Goal: Information Seeking & Learning: Learn about a topic

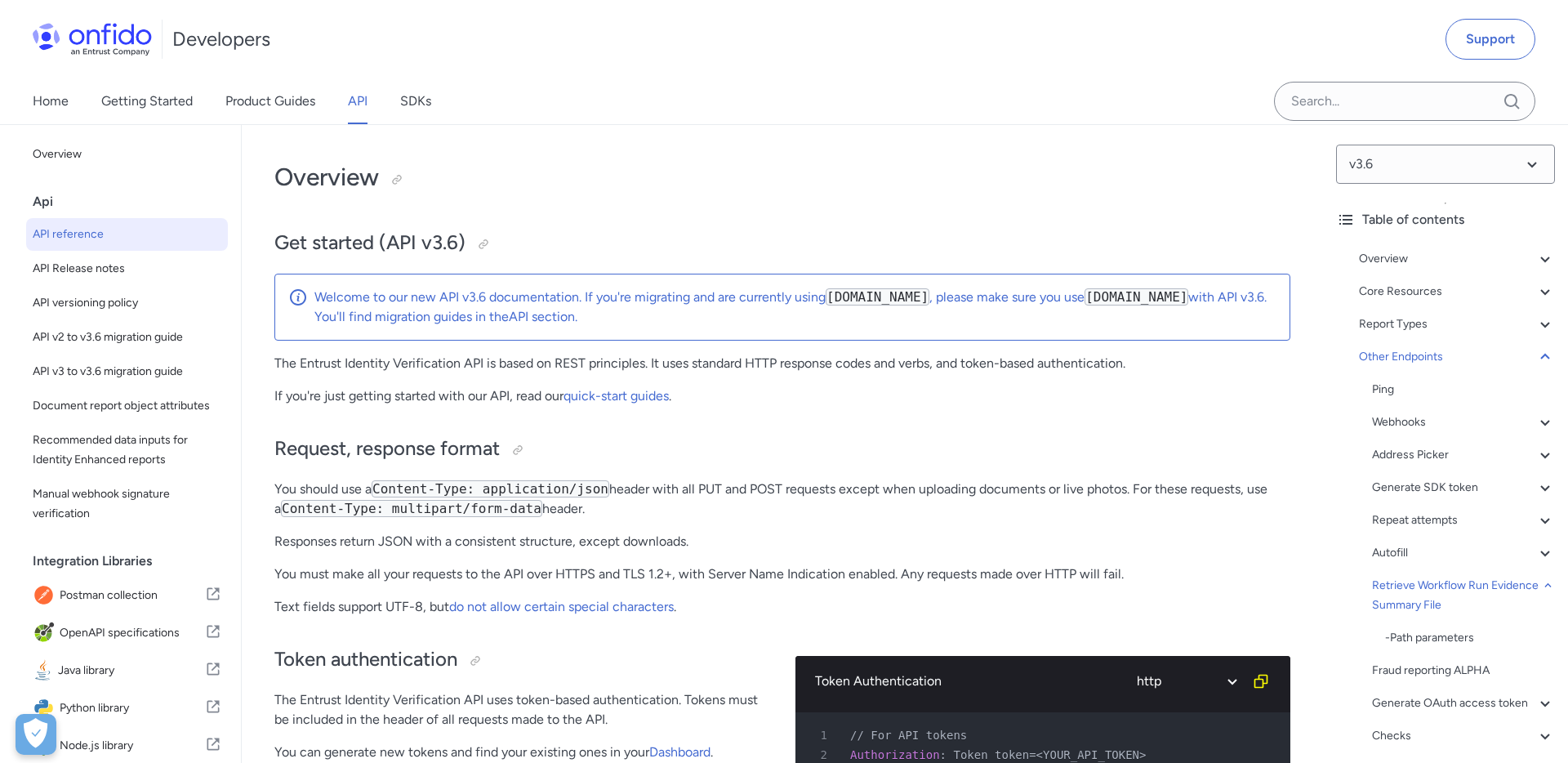
select select "http"
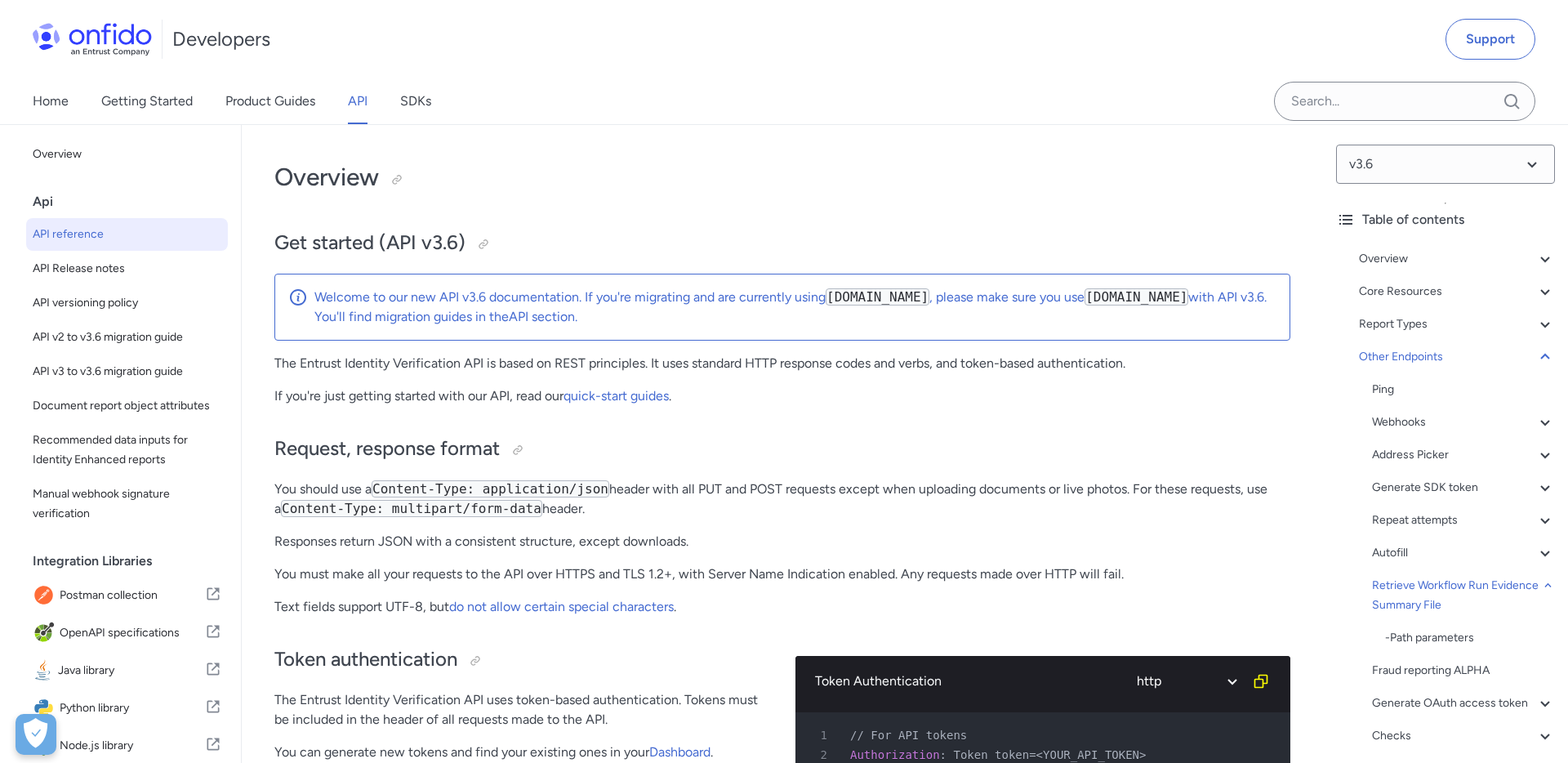
select select "http"
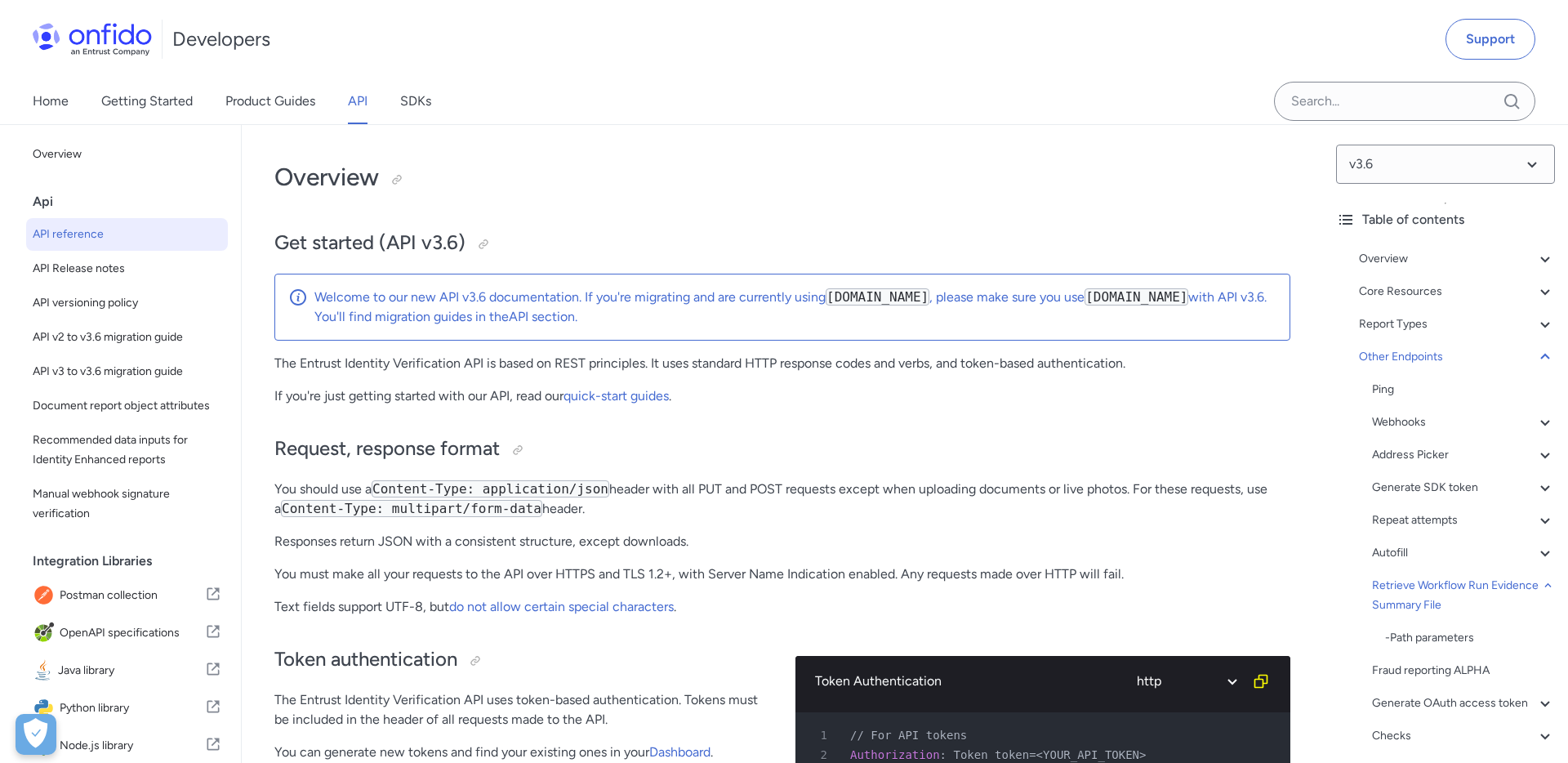
select select "http"
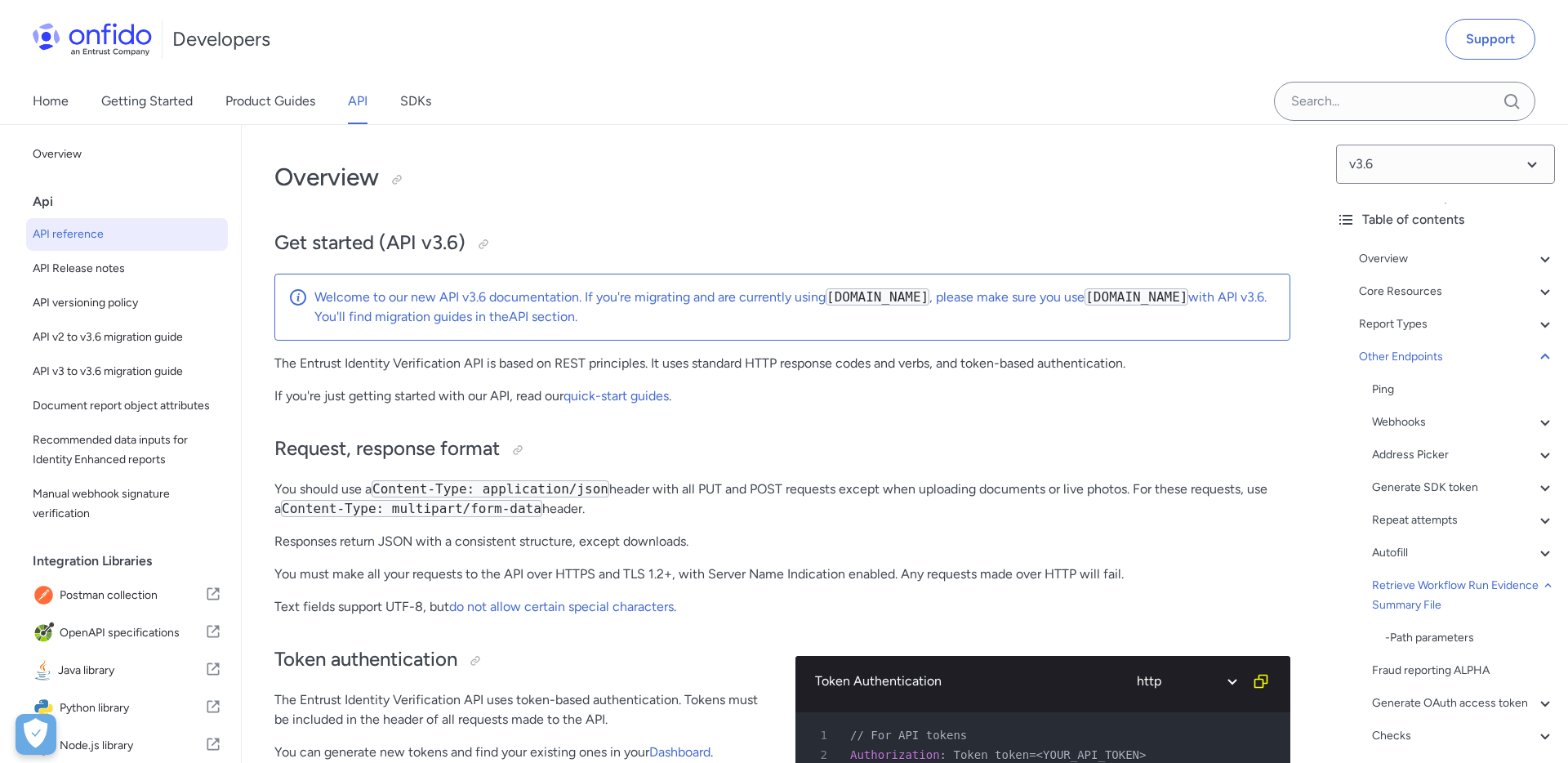
select select "http"
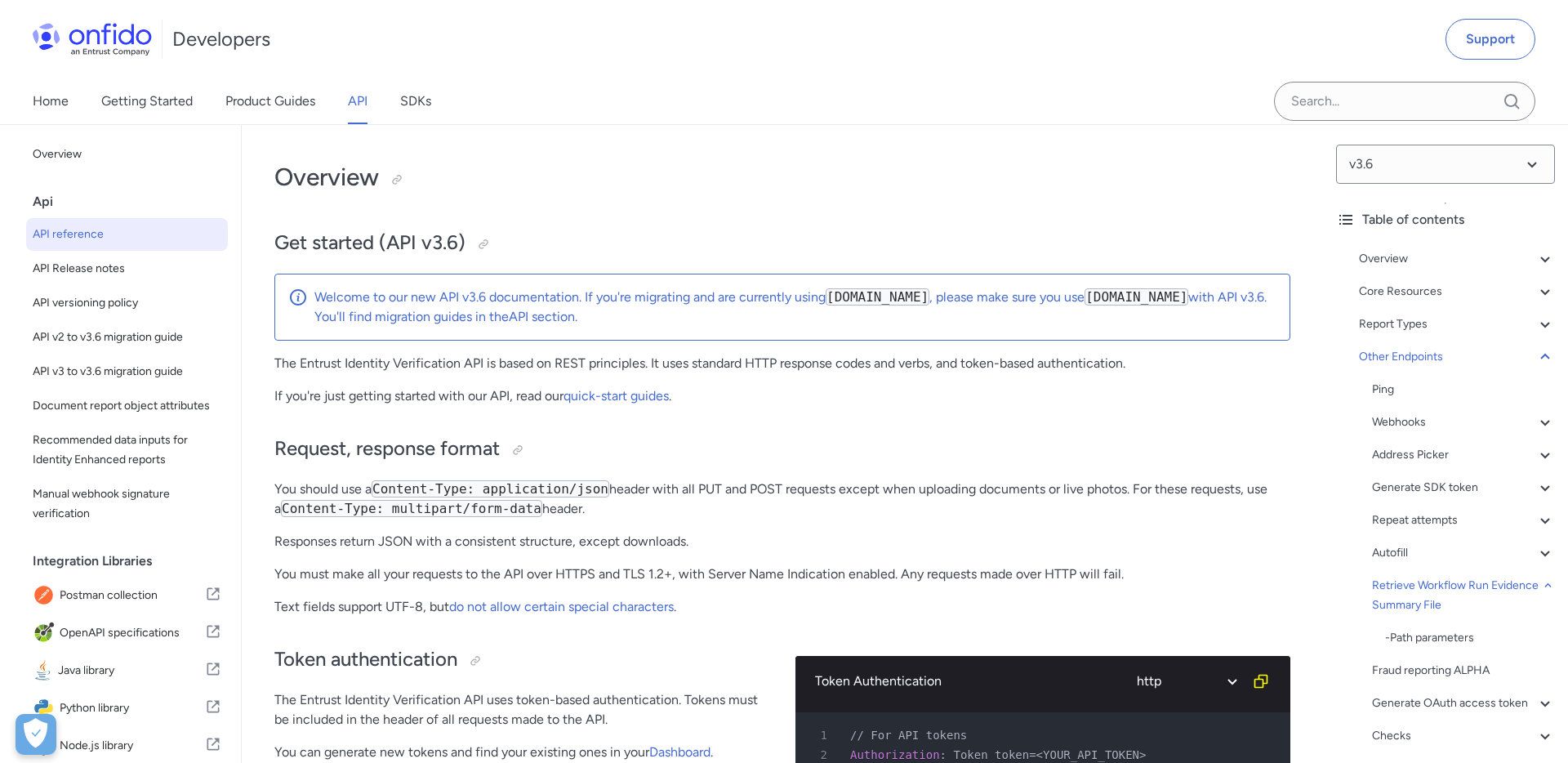
select select "http"
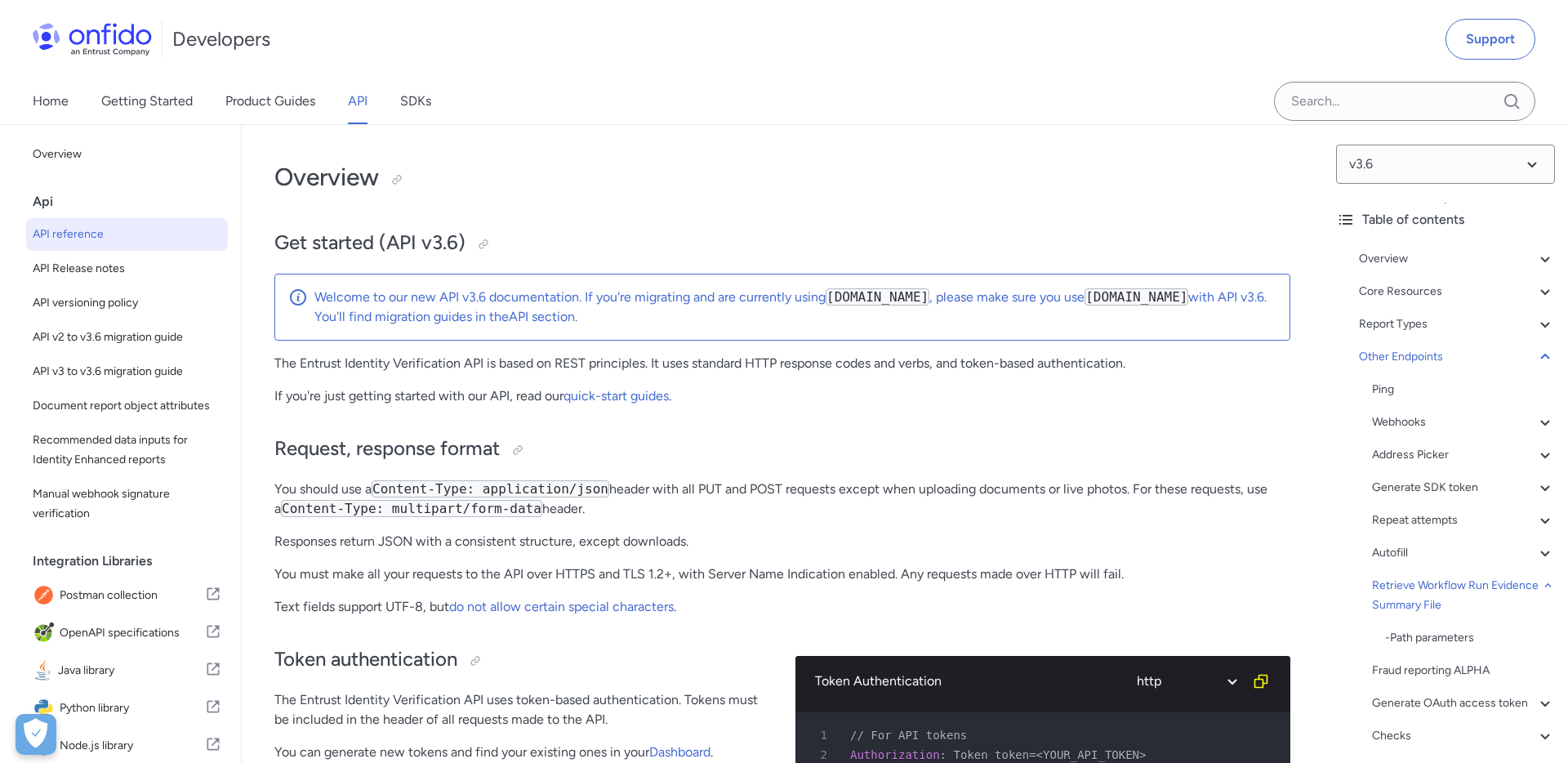
select select "http"
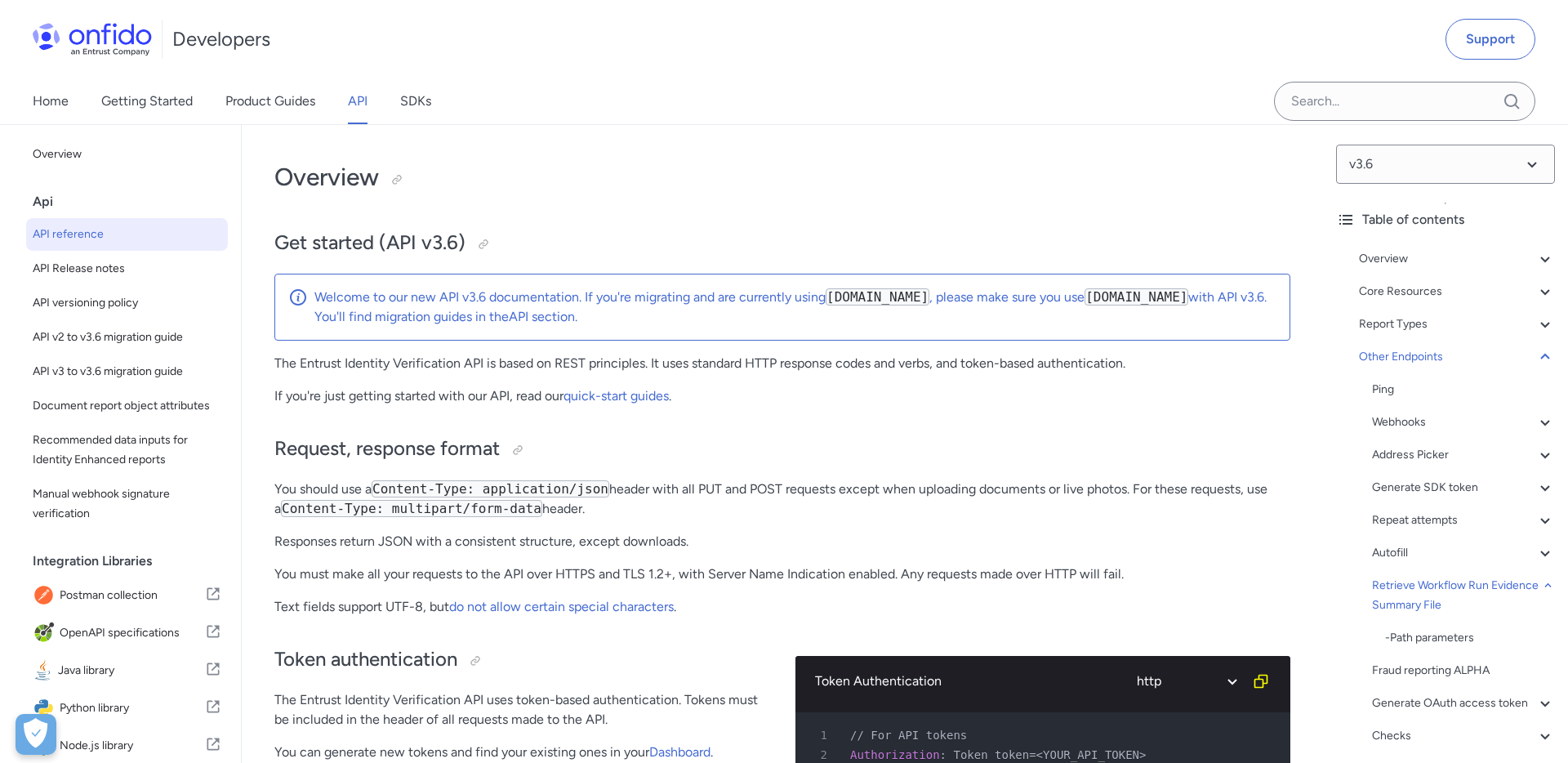
select select "http"
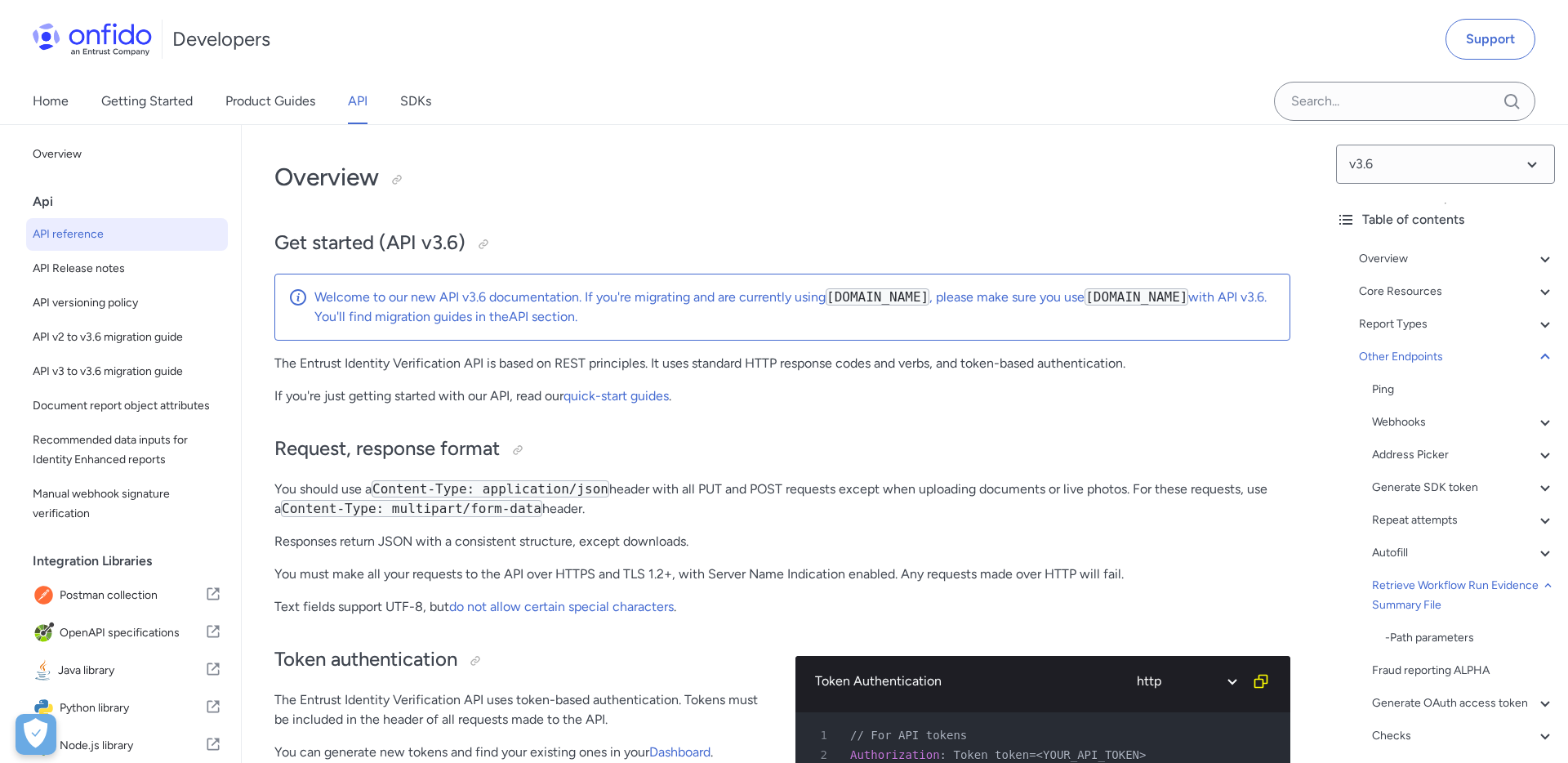
select select "http"
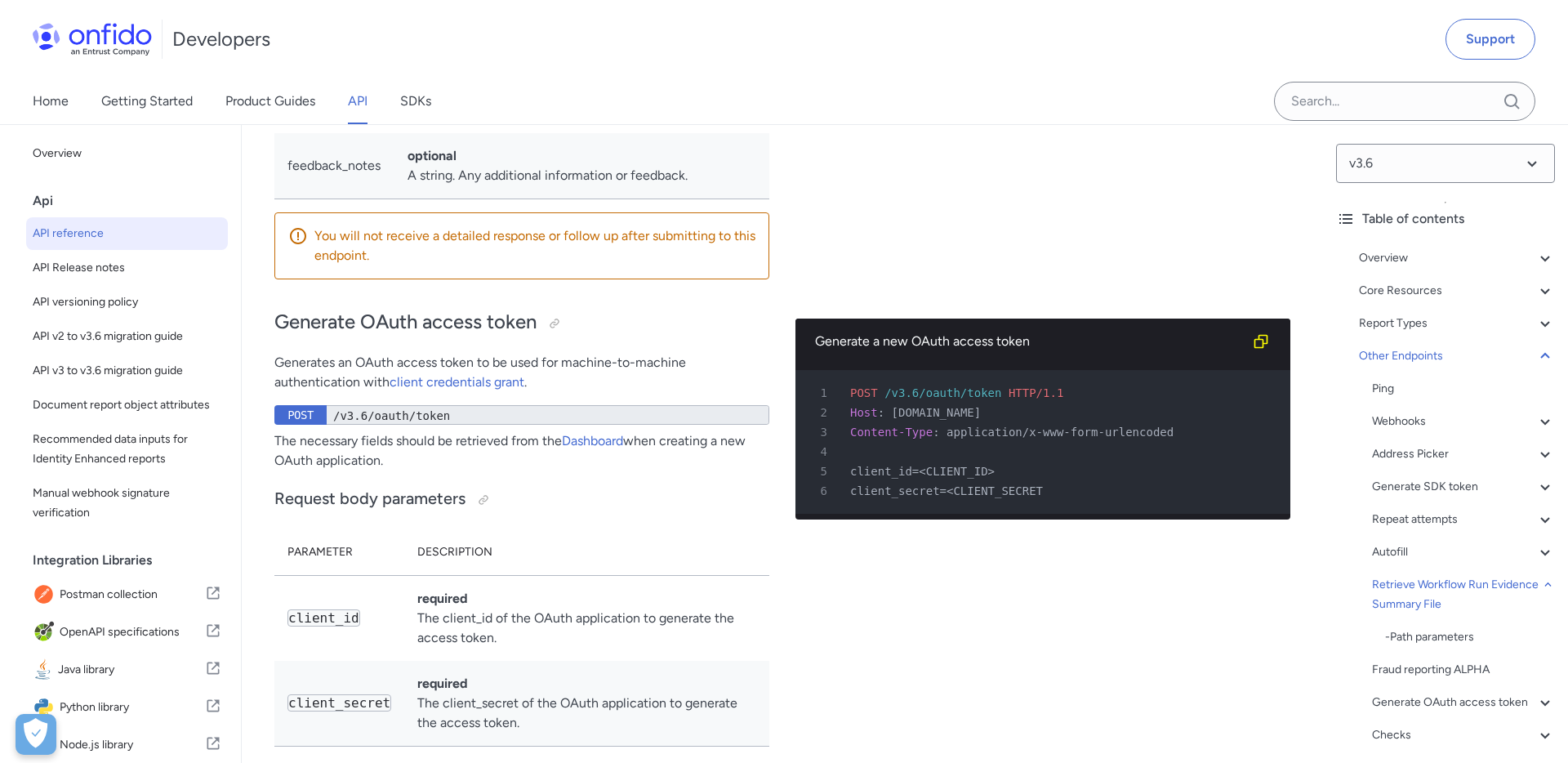
scroll to position [93, 0]
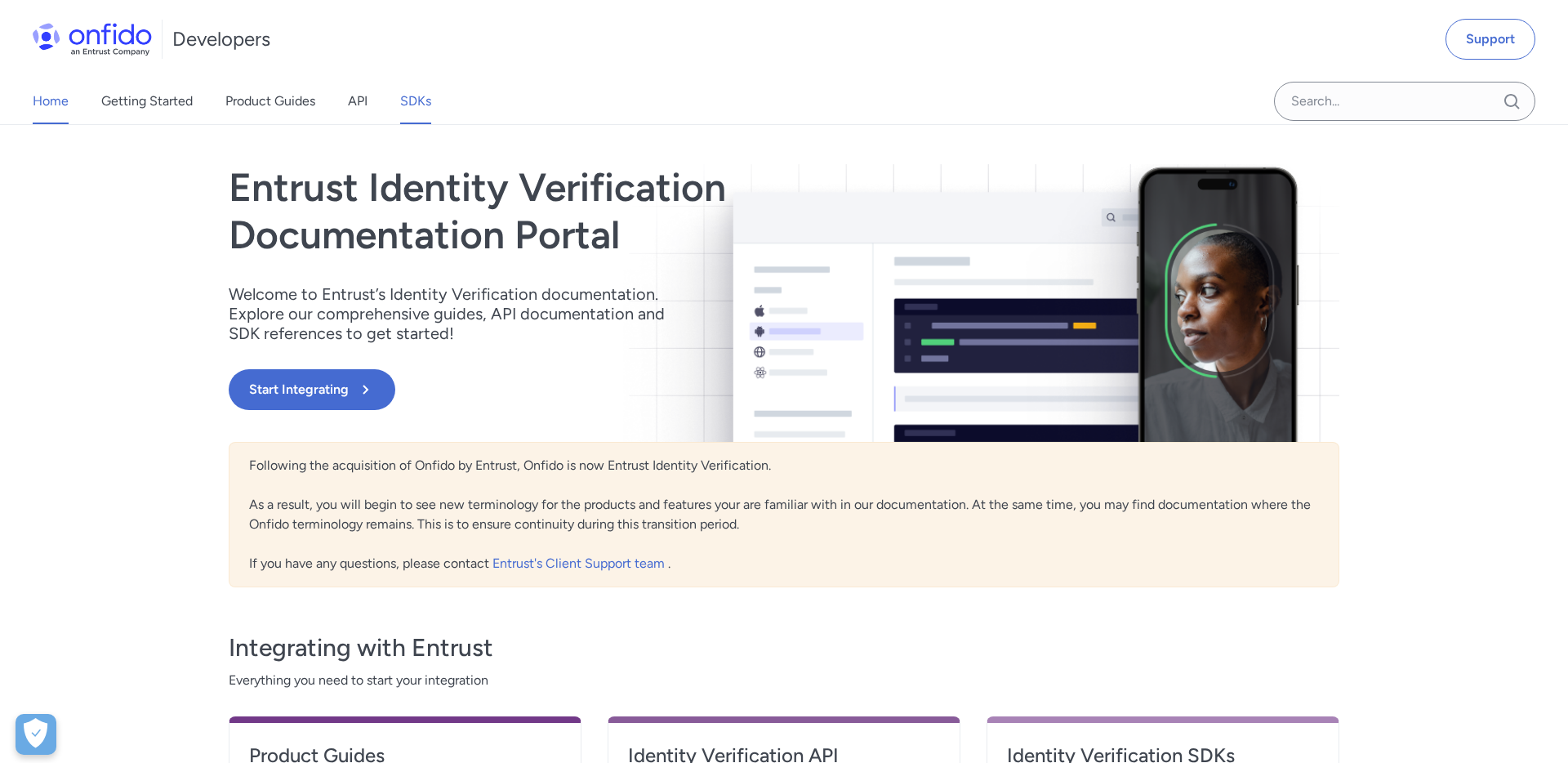
click at [404, 105] on link "SDKs" at bounding box center [415, 100] width 31 height 45
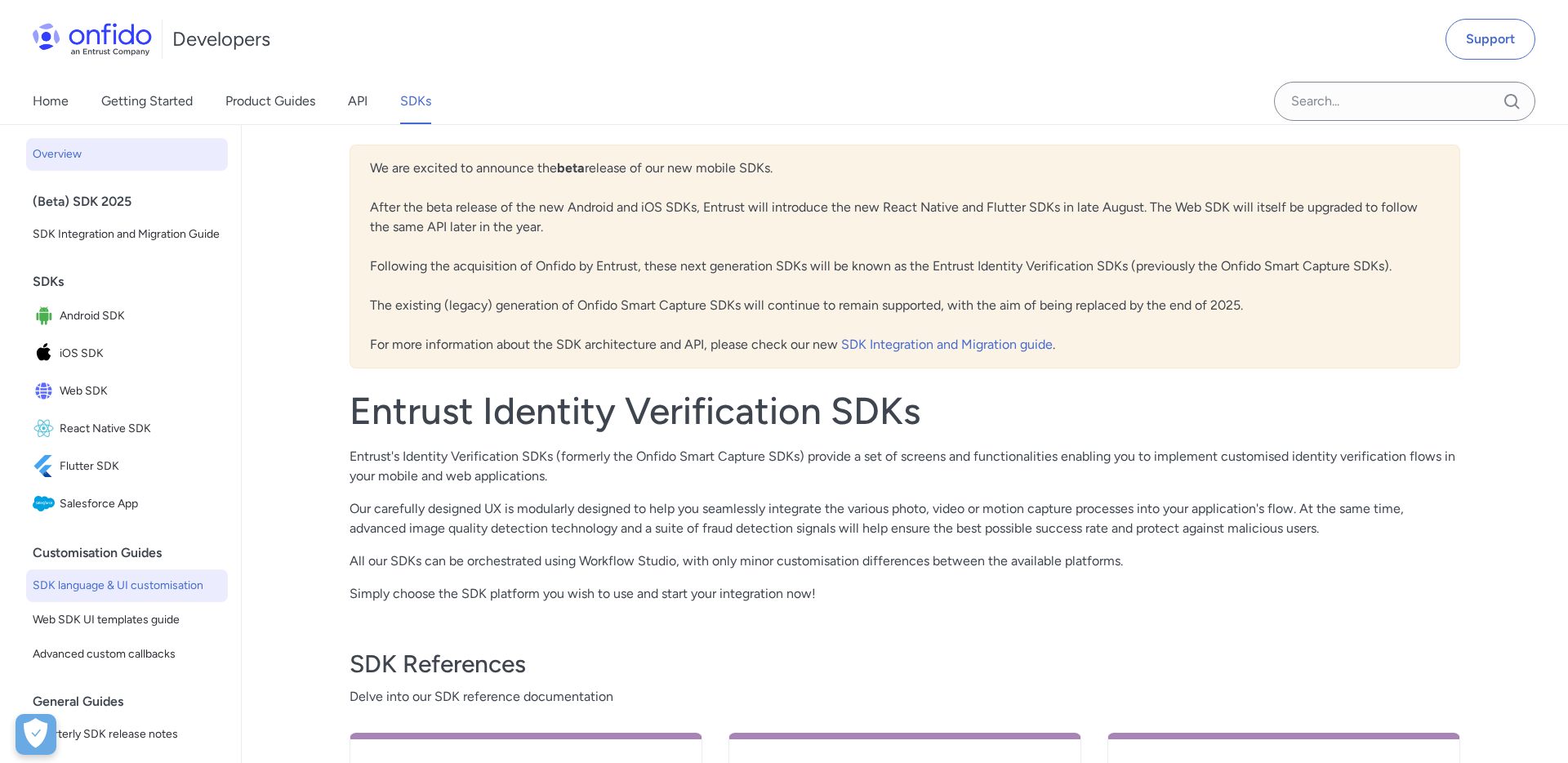
click at [159, 587] on span "SDK language & UI customisation" at bounding box center [127, 585] width 188 height 19
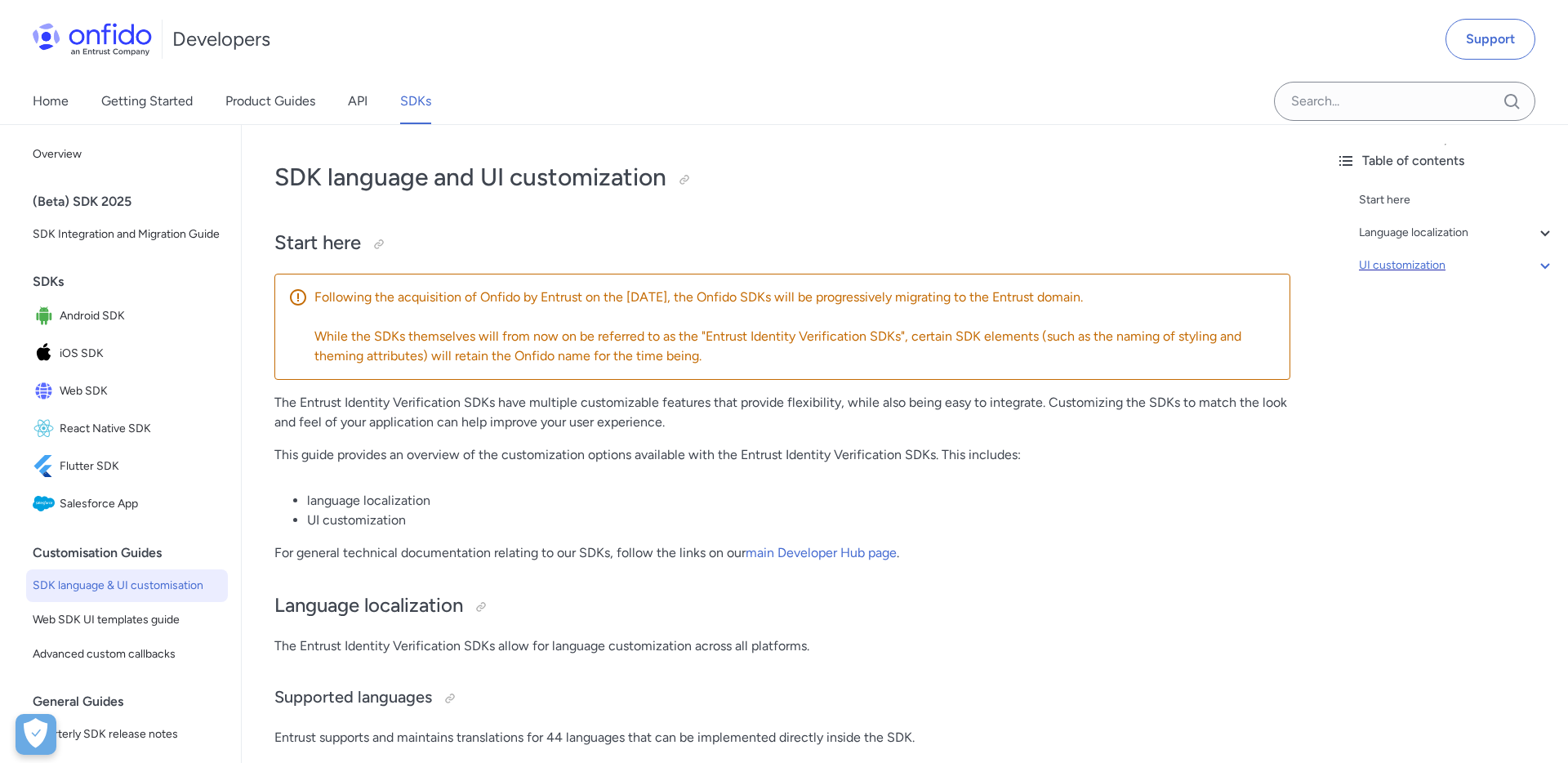
click at [1439, 267] on div "UI customization" at bounding box center [1457, 266] width 196 height 19
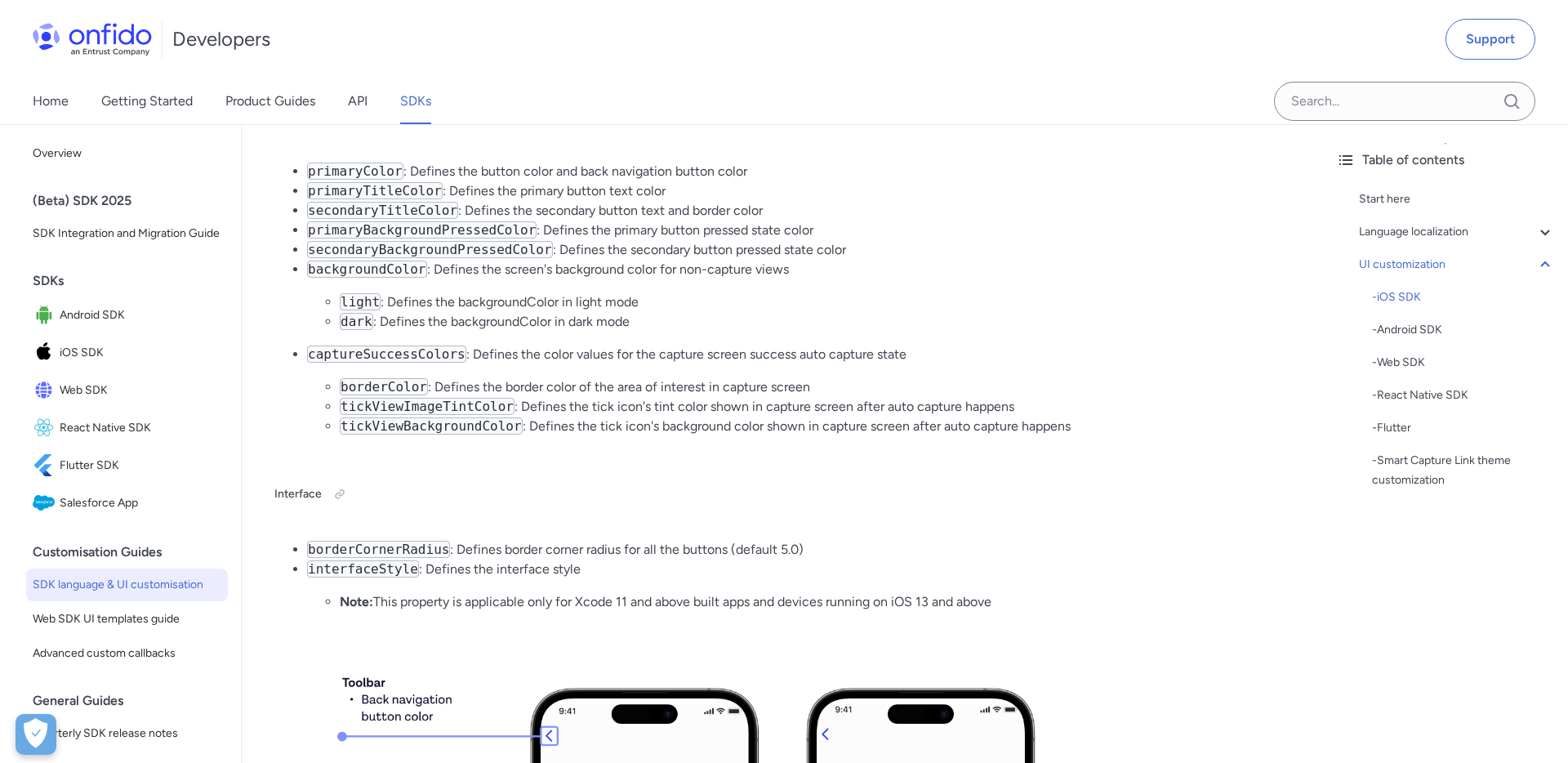
scroll to position [3837, 0]
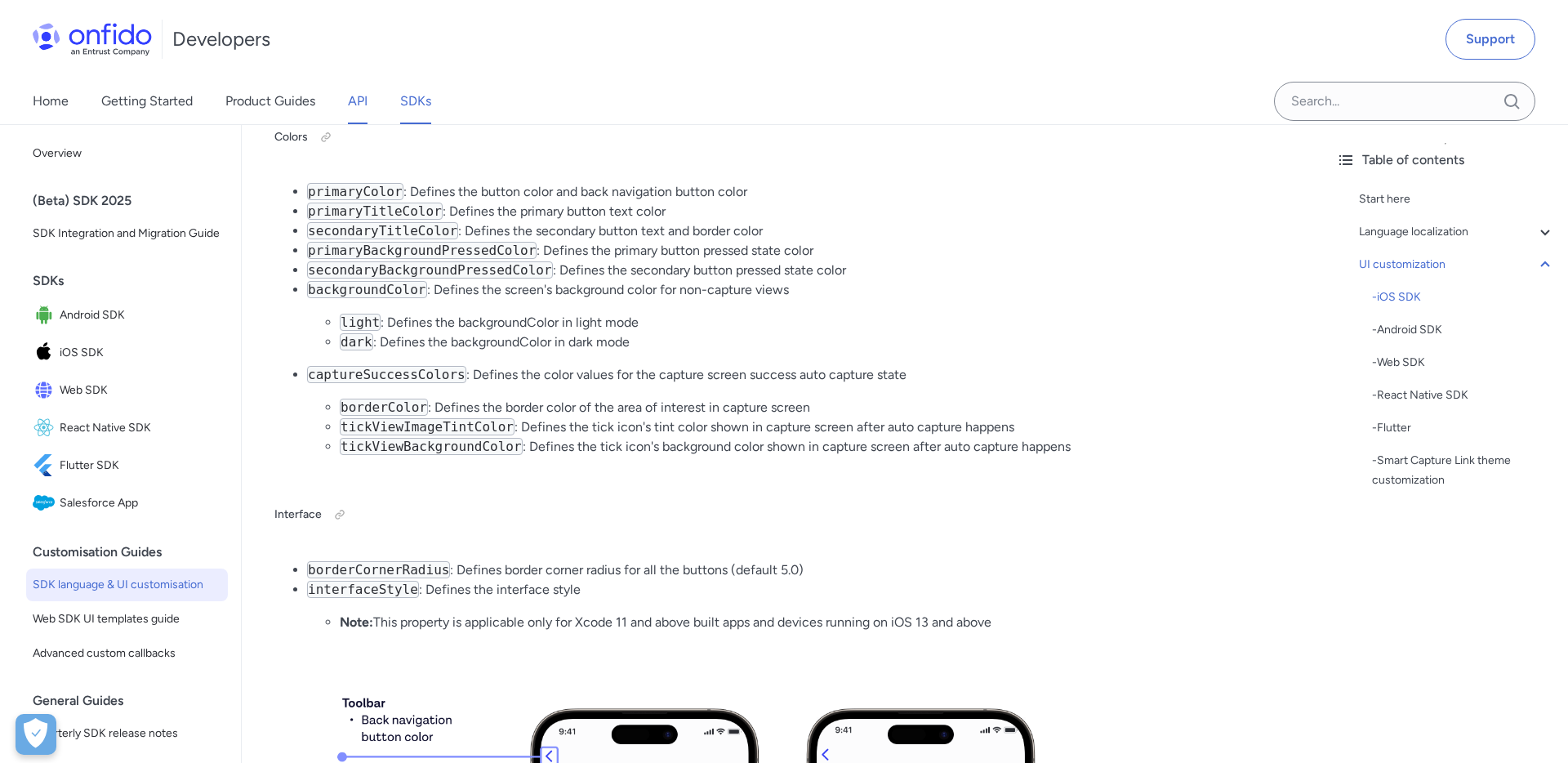
click at [362, 111] on link "API" at bounding box center [357, 100] width 19 height 45
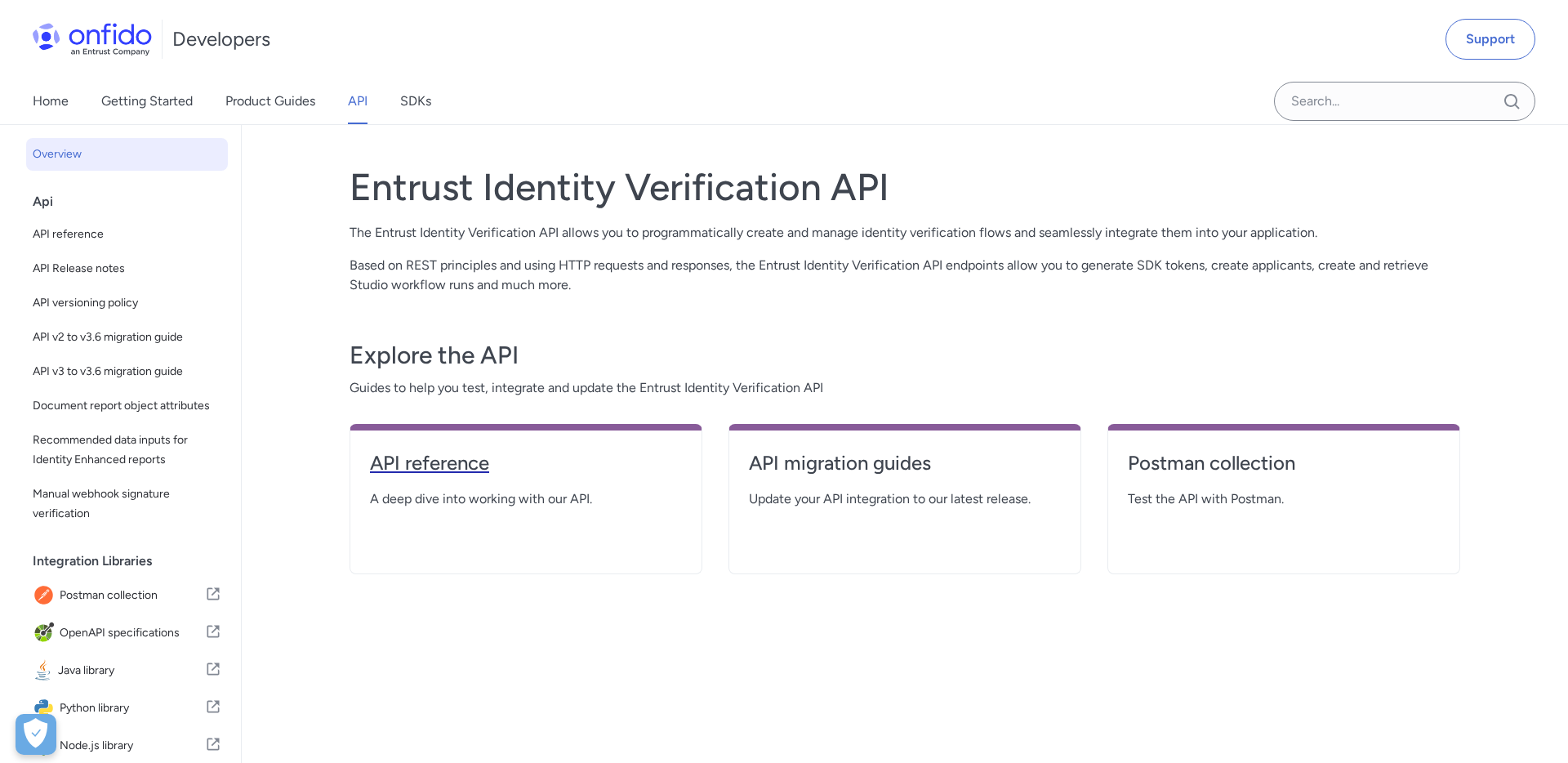
click at [445, 466] on h4 "API reference" at bounding box center [526, 463] width 312 height 26
select select "http"
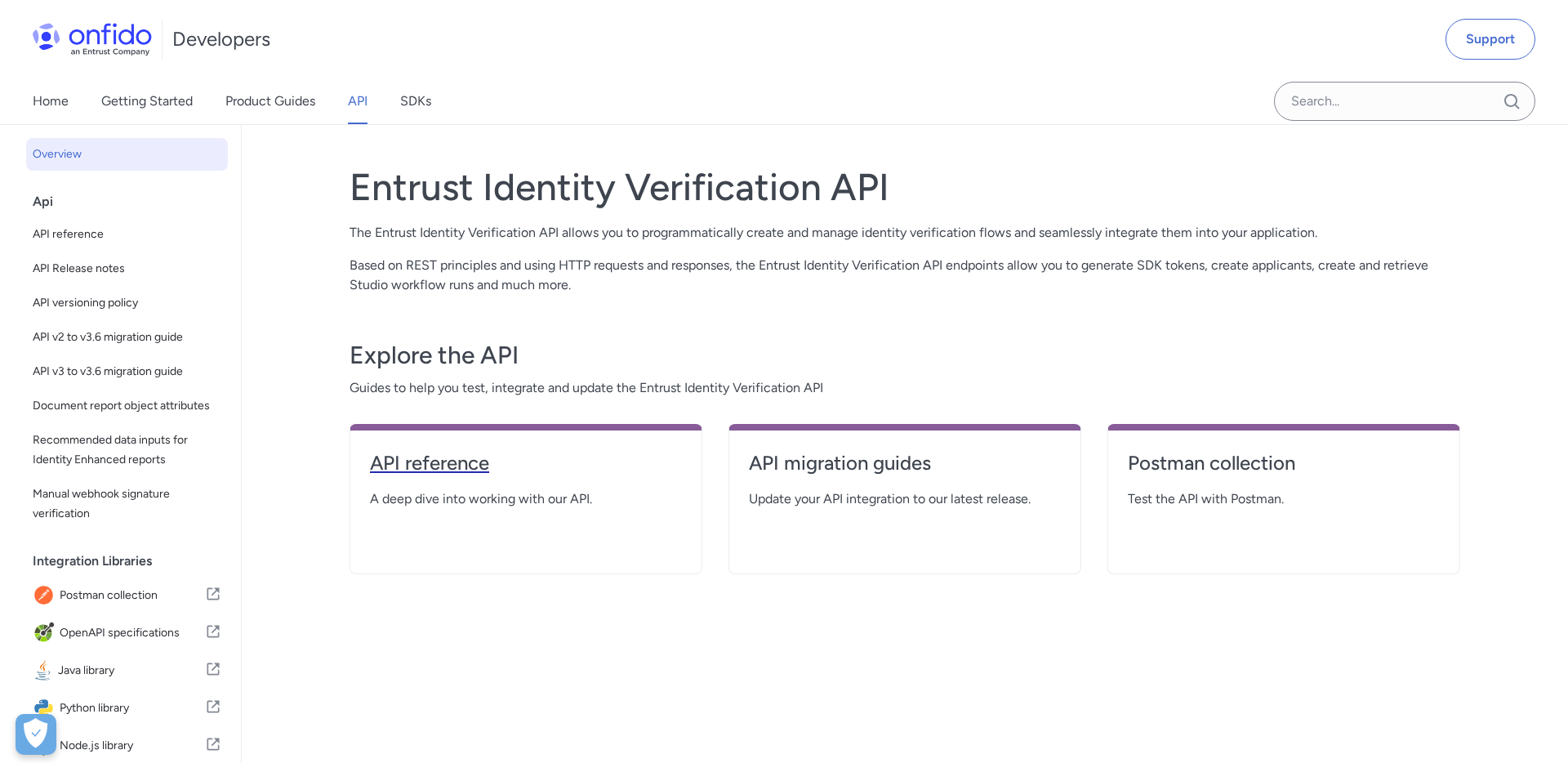
select select "http"
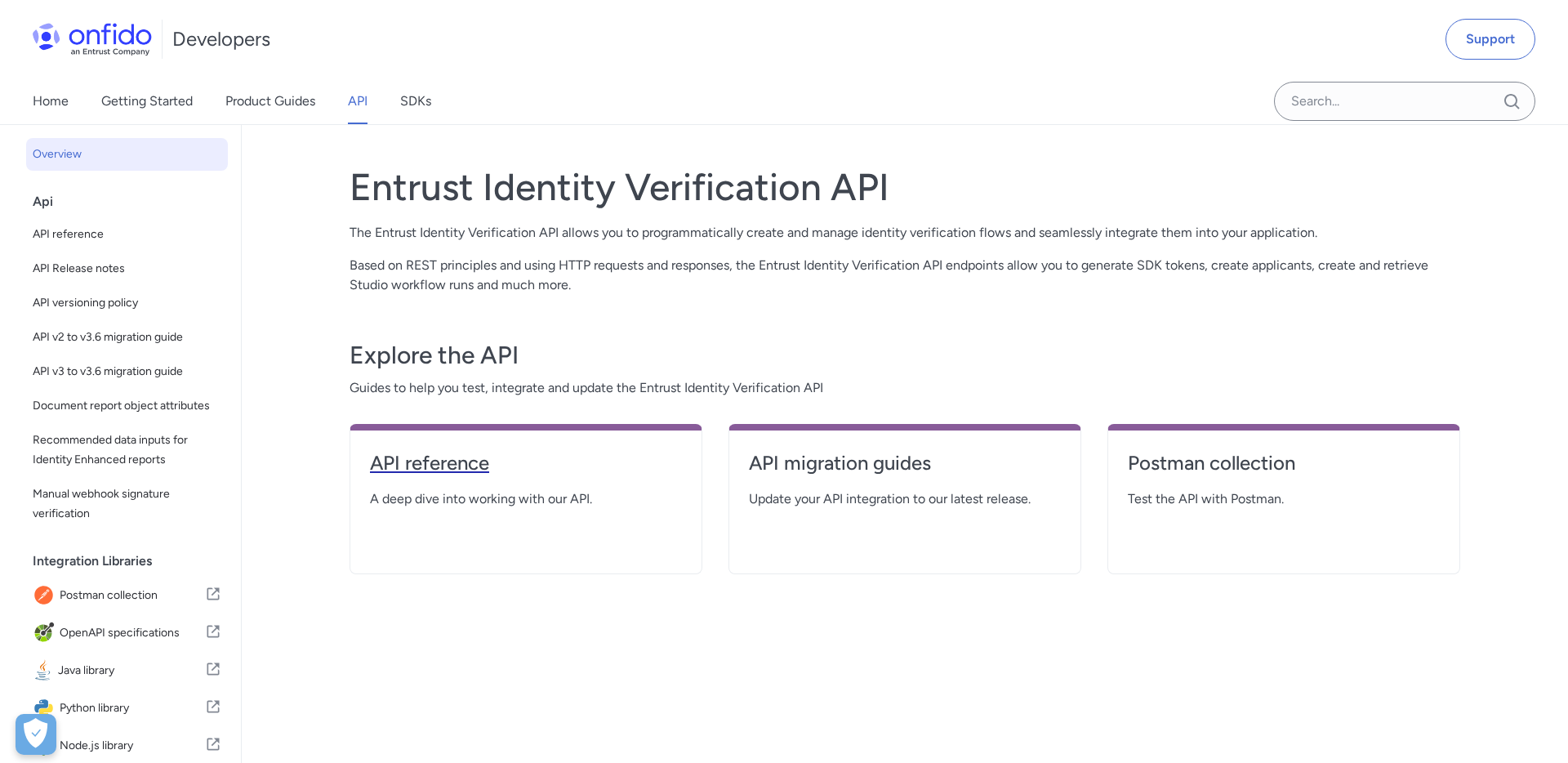
select select "http"
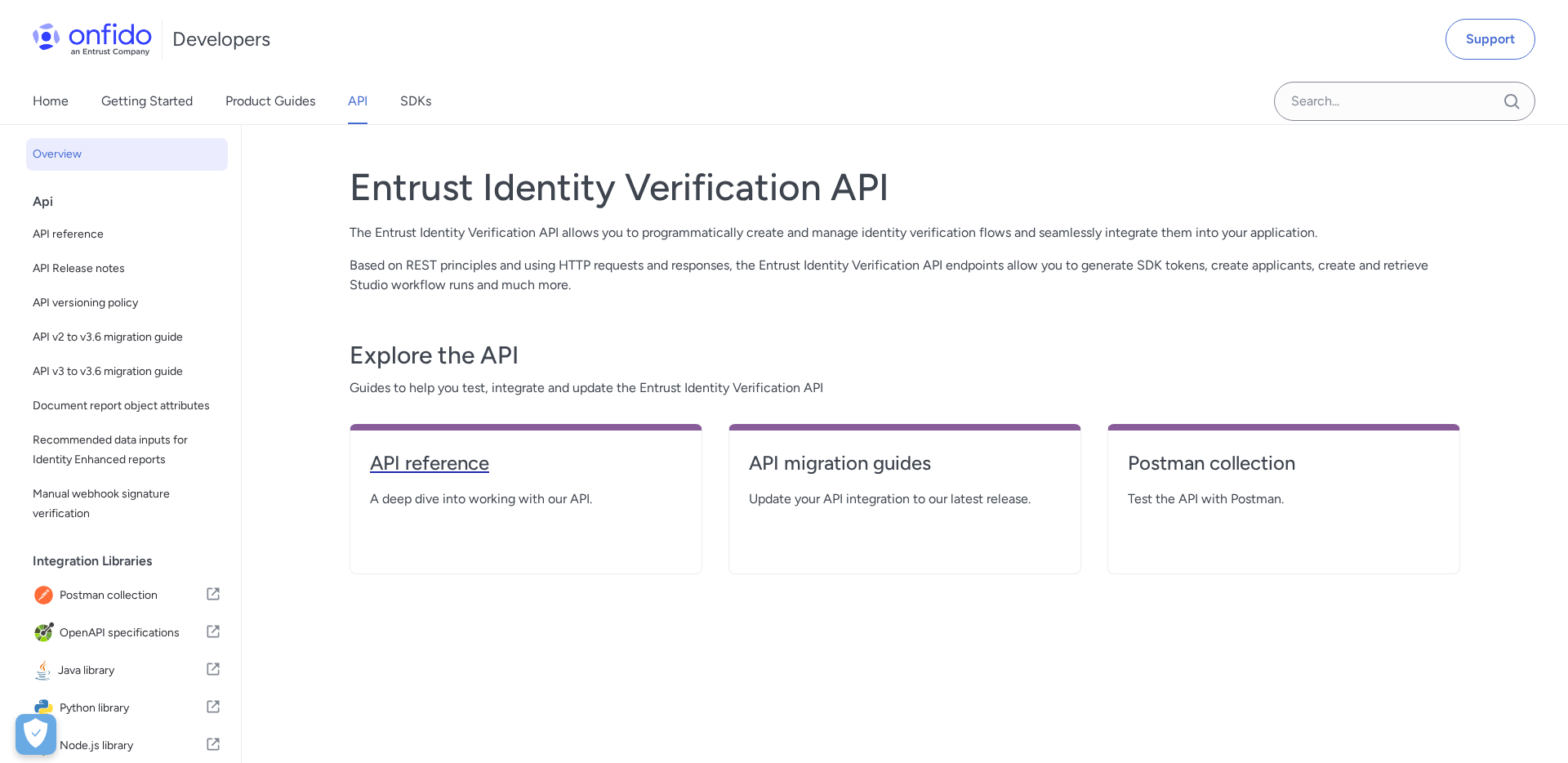
select select "http"
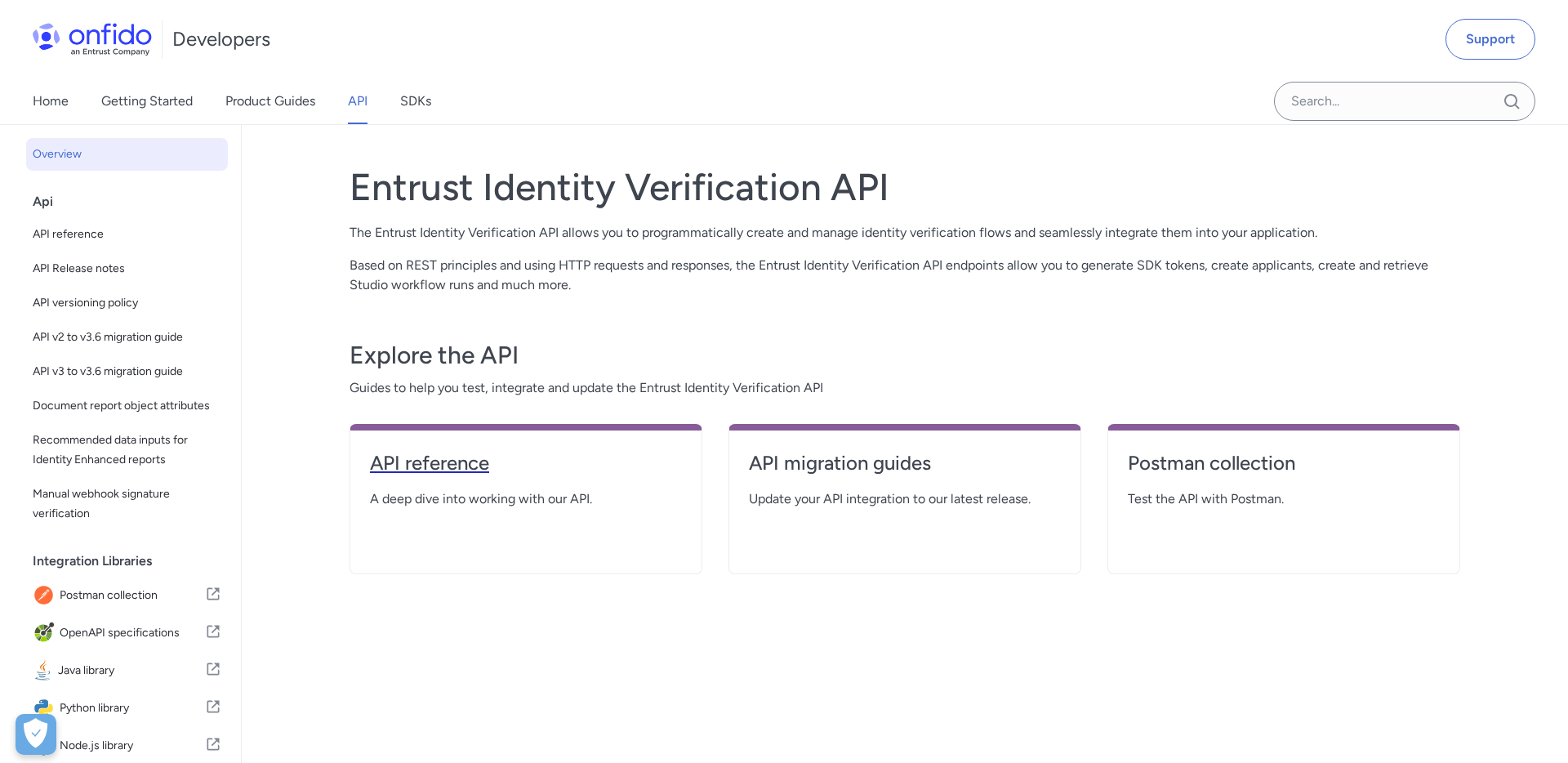
select select "http"
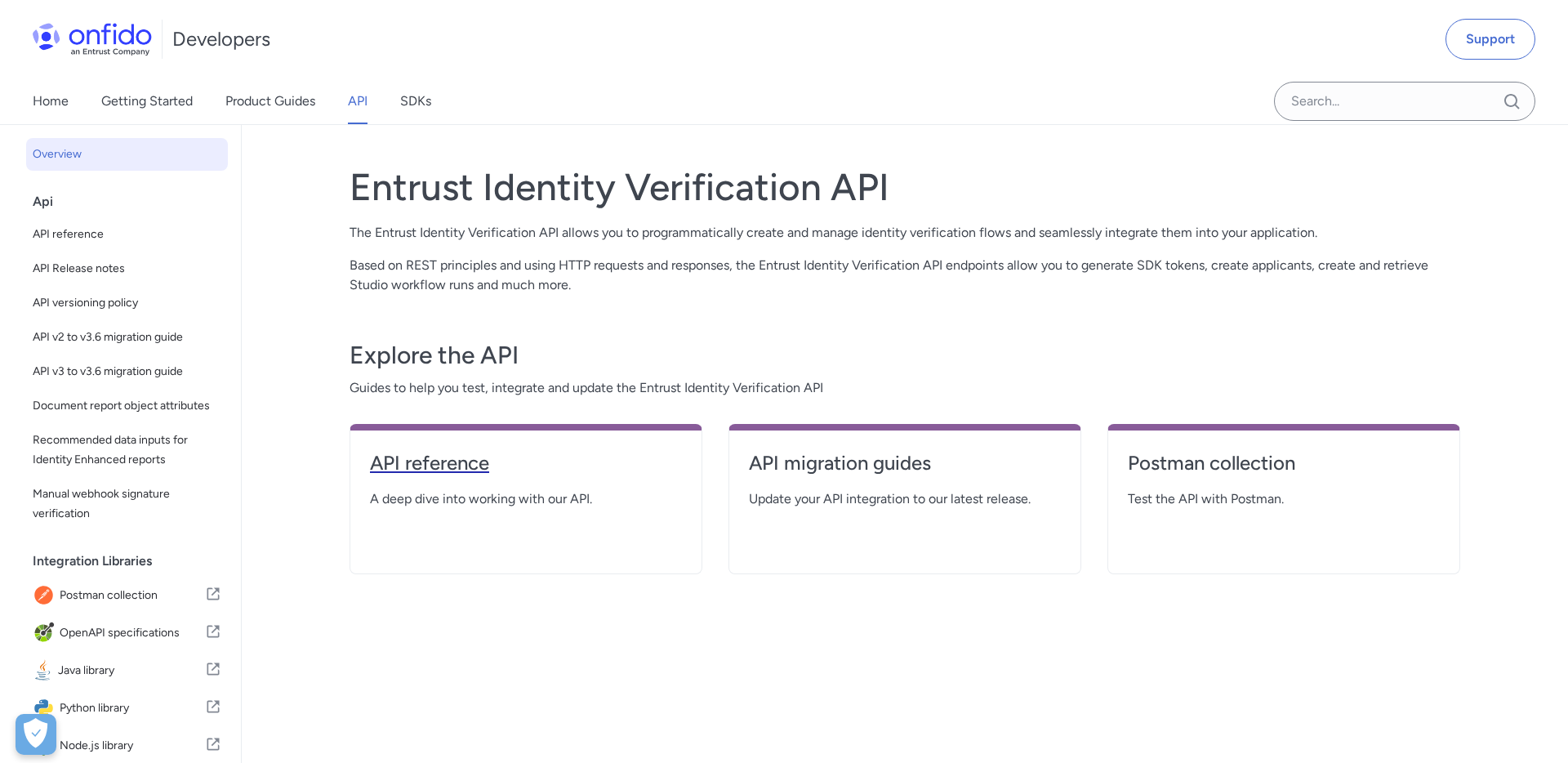
select select "http"
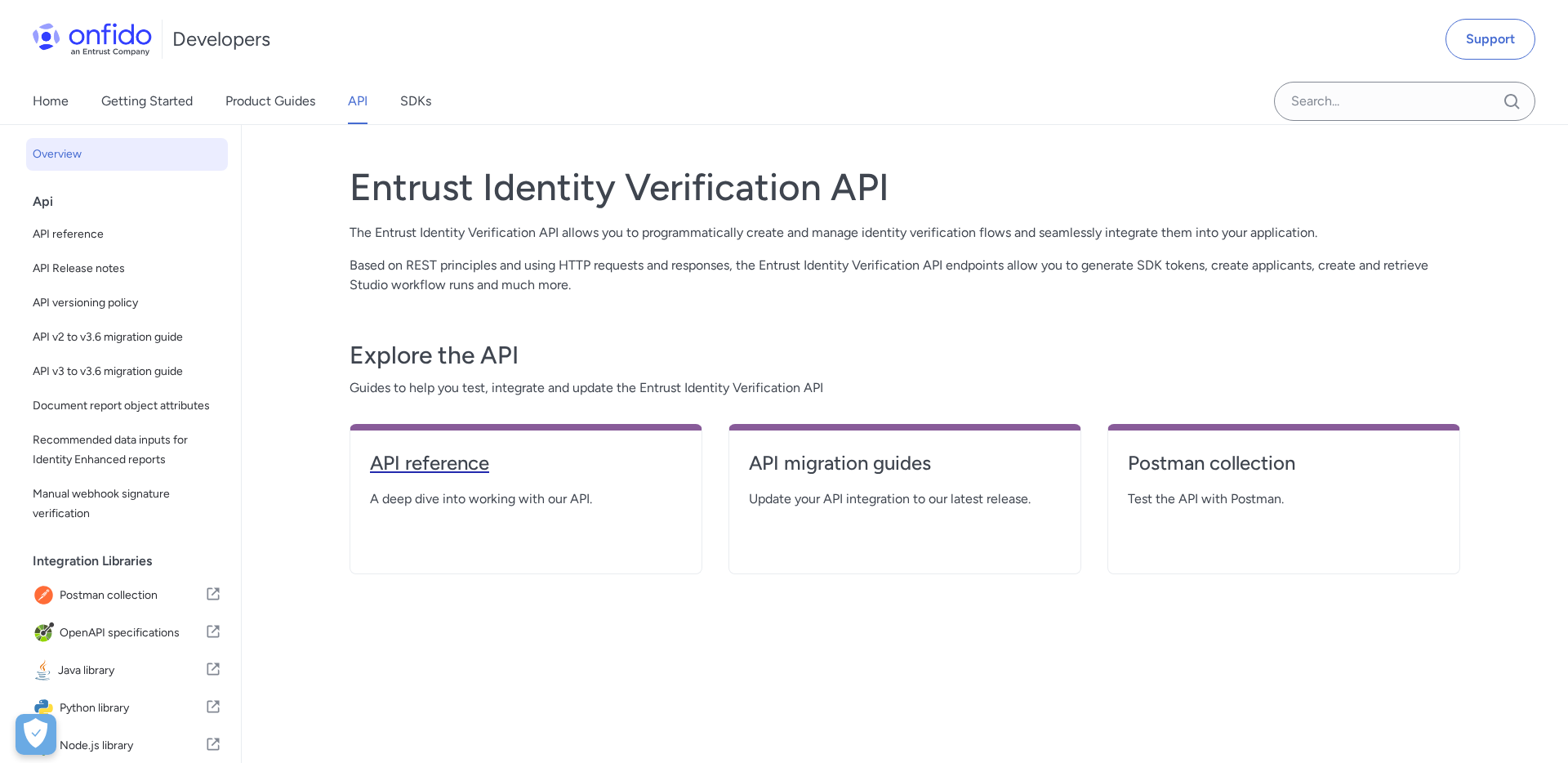
select select "http"
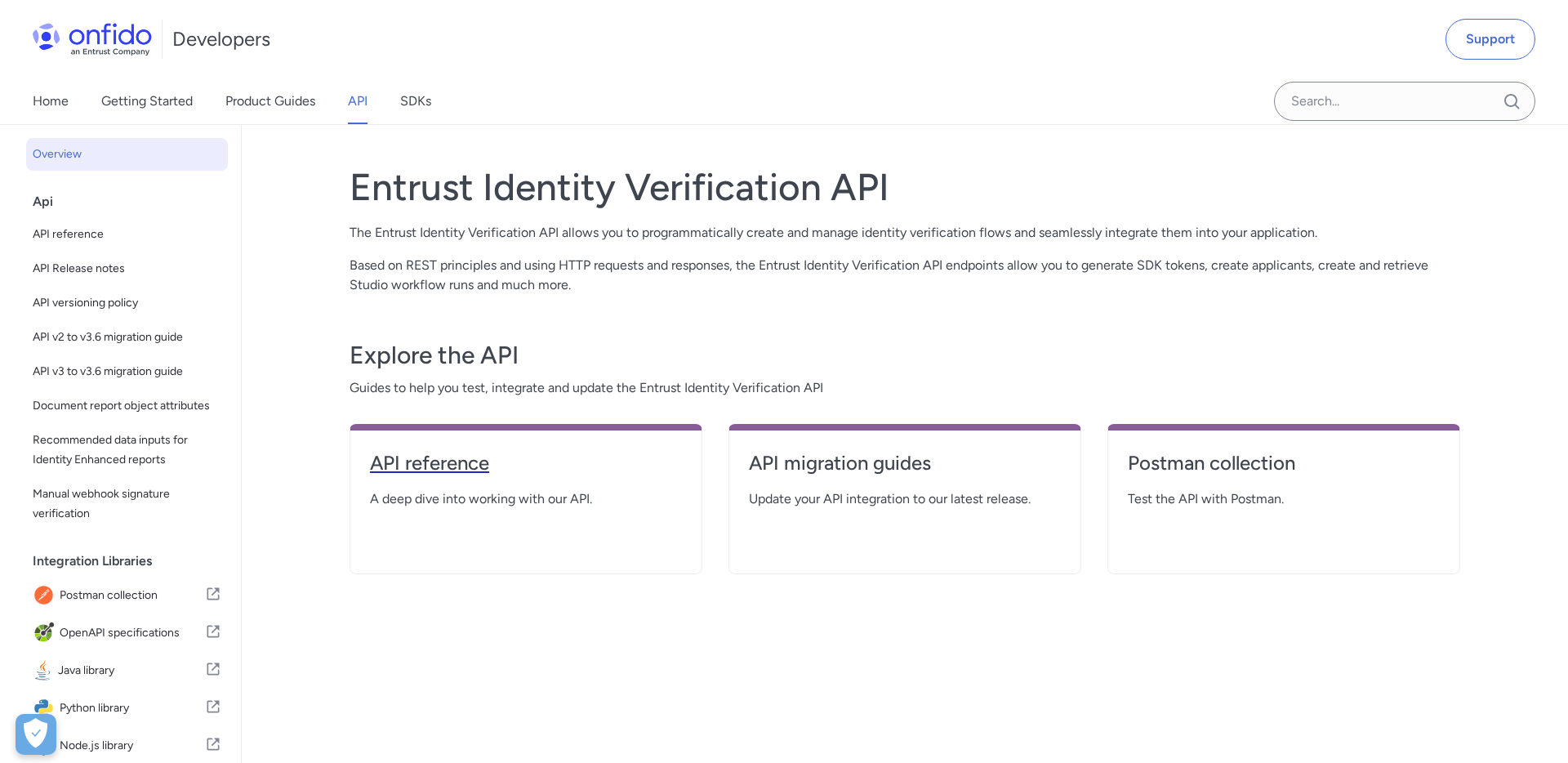
select select "http"
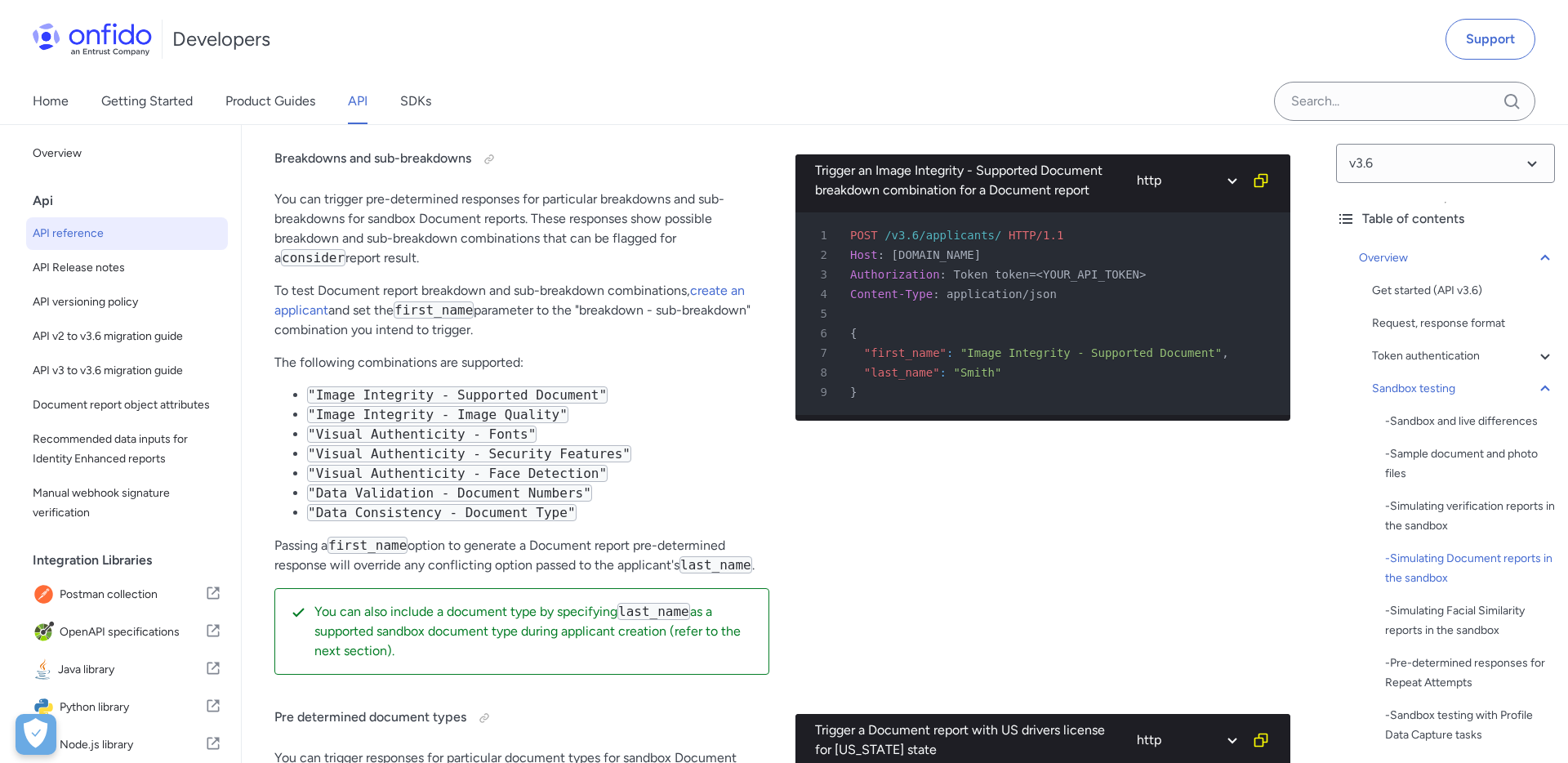
scroll to position [5051, 0]
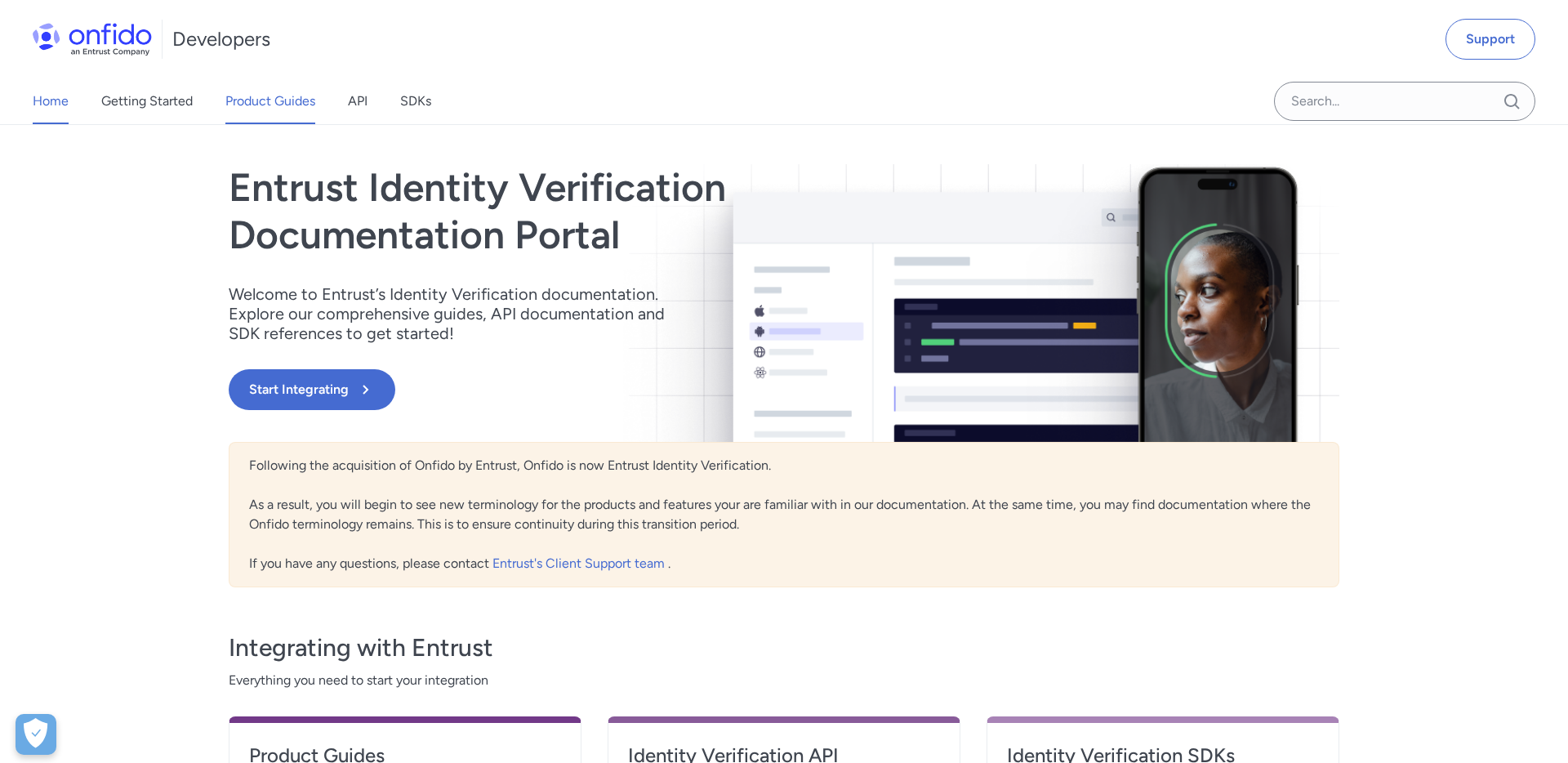
click at [286, 98] on link "Product Guides" at bounding box center [270, 100] width 90 height 45
